Goal: Task Accomplishment & Management: Manage account settings

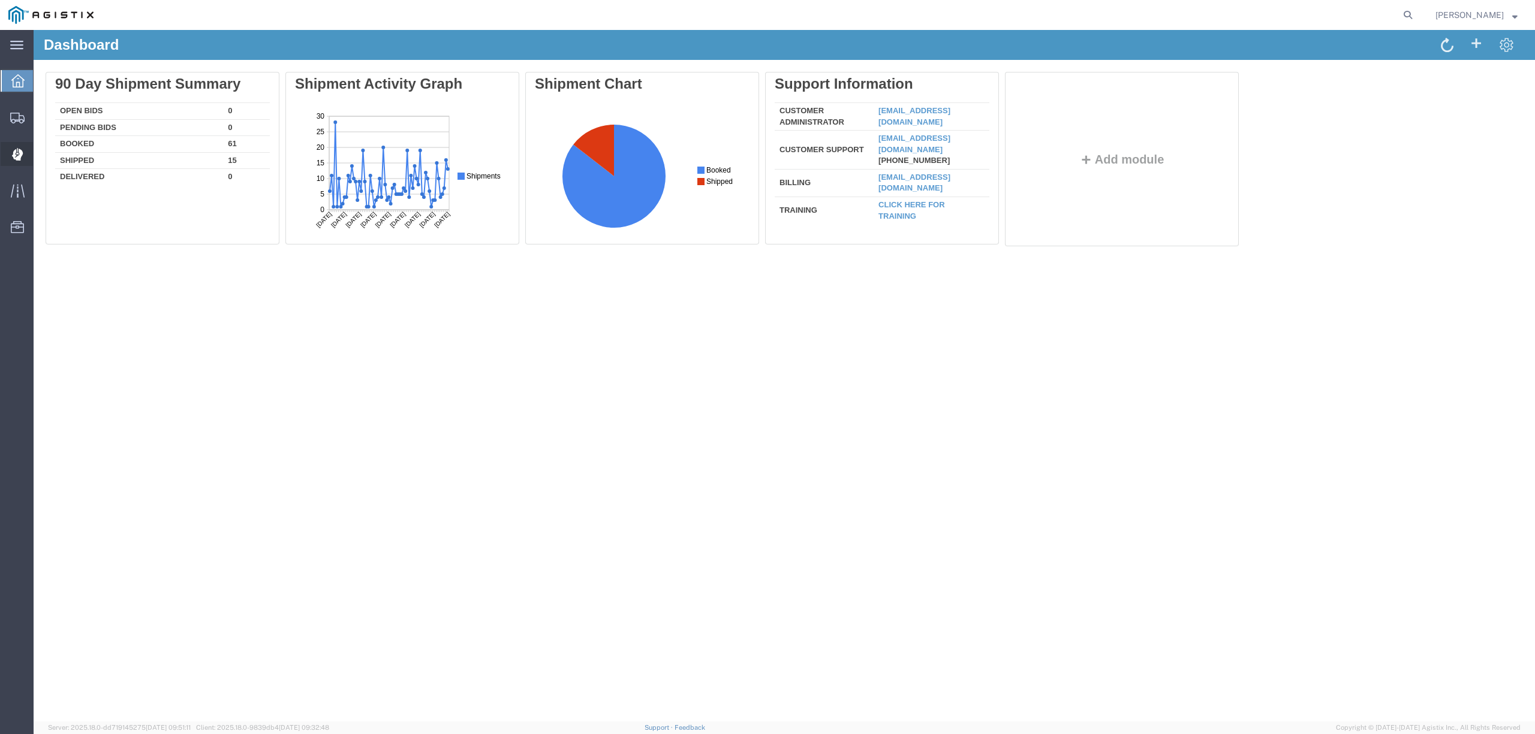
click at [41, 152] on span "Dispatch Manager" at bounding box center [37, 154] width 8 height 24
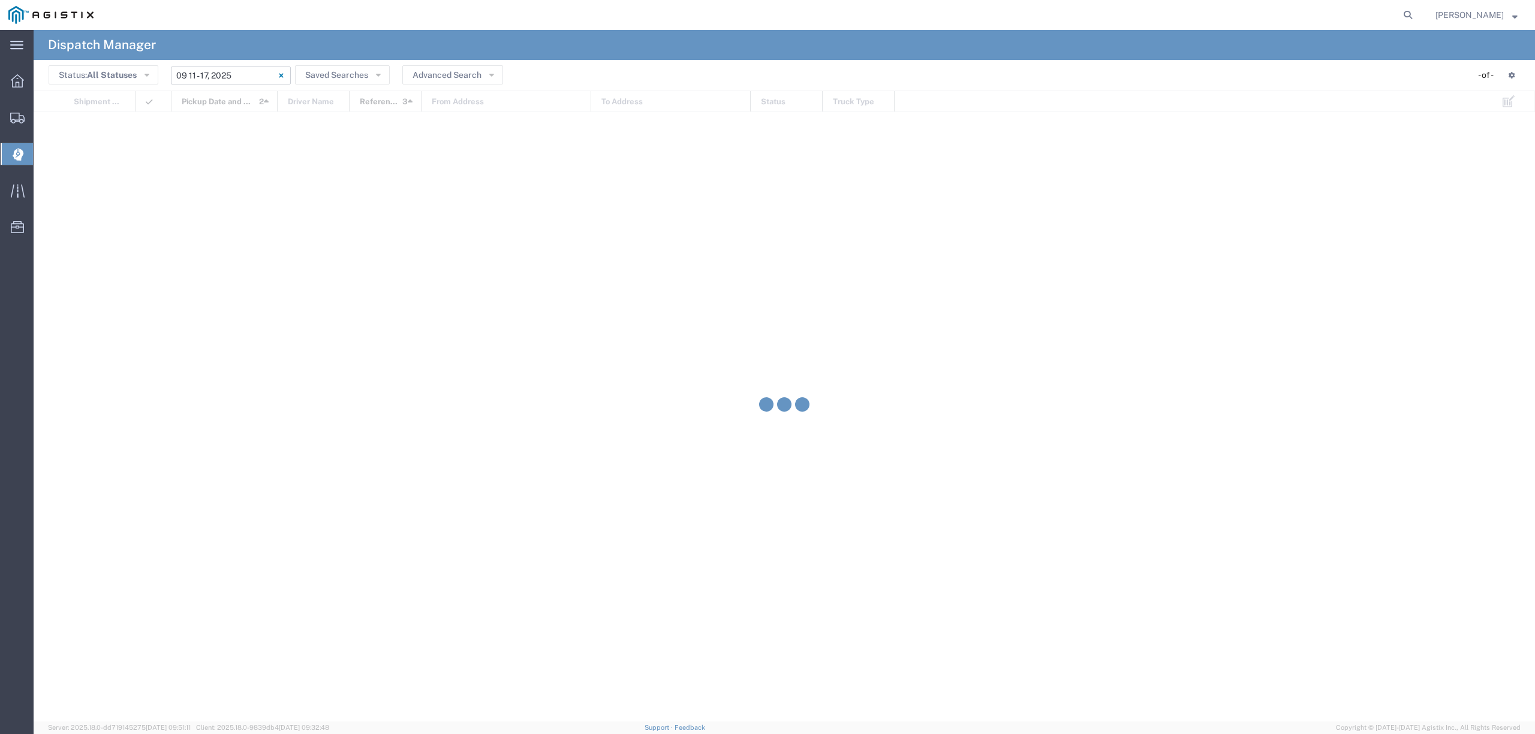
click at [238, 67] on input "[DATE] - [DATE]" at bounding box center [231, 76] width 120 height 18
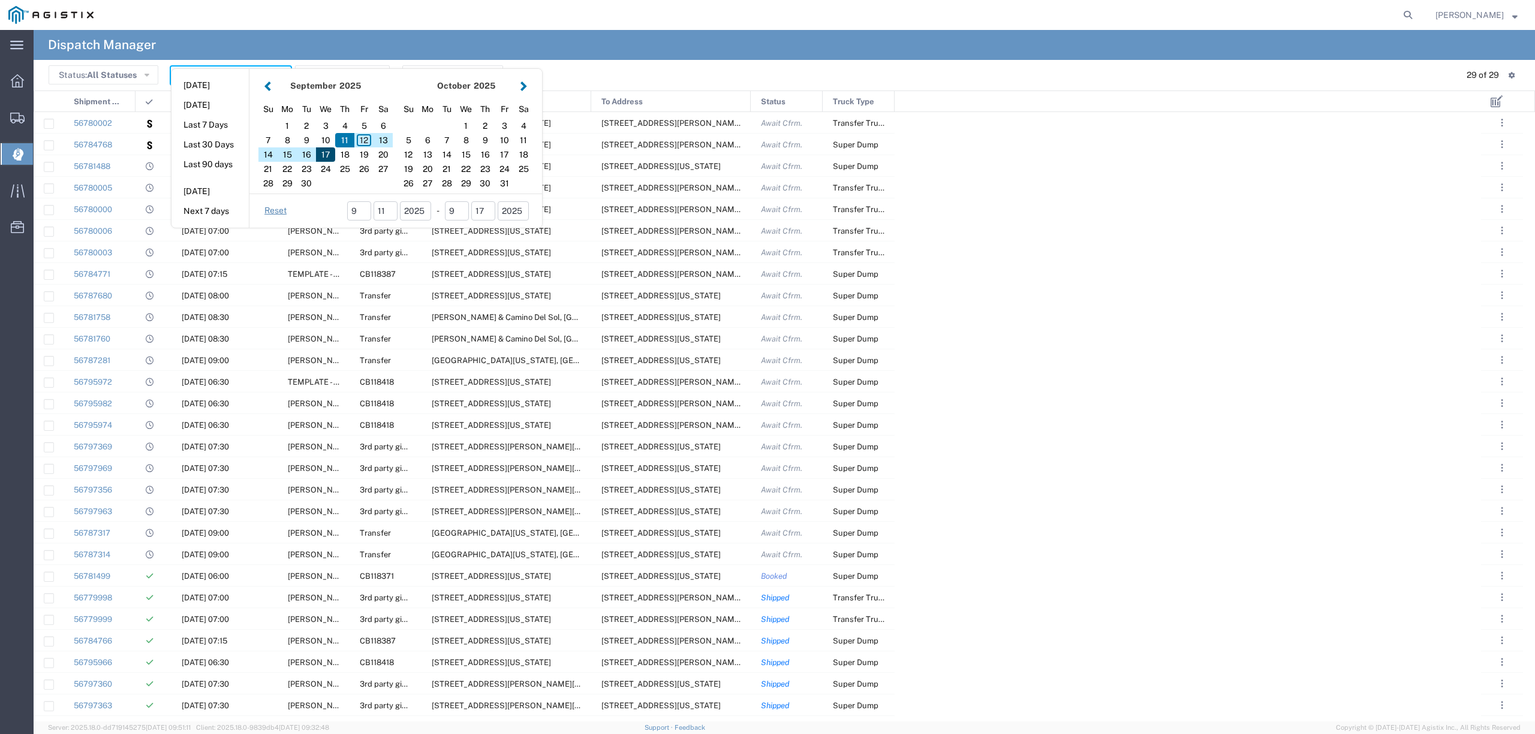
click at [328, 156] on div "17" at bounding box center [325, 154] width 19 height 14
type input "[DATE]"
type input "[DATE] - [DATE]"
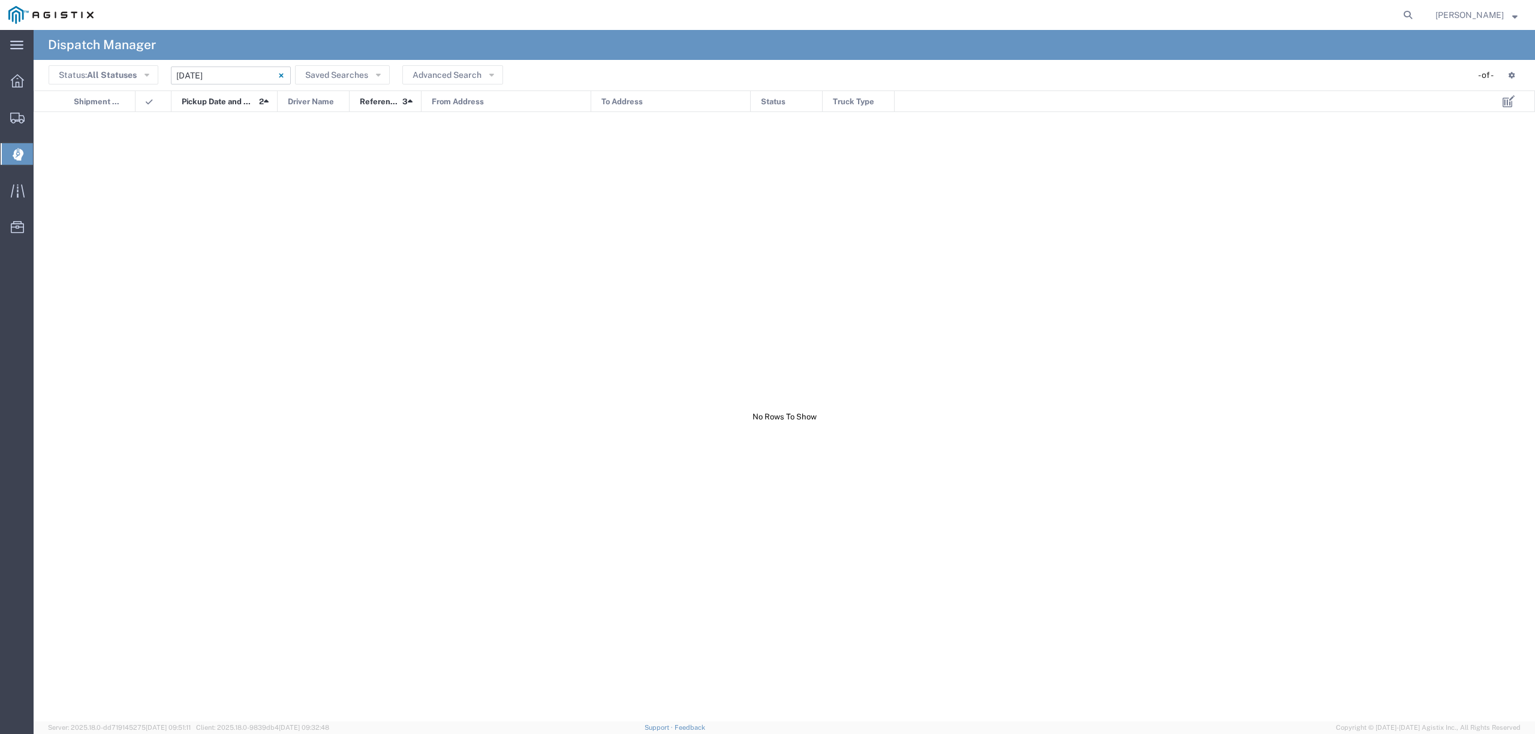
click at [255, 76] on input "[DATE] - [DATE]" at bounding box center [231, 76] width 120 height 18
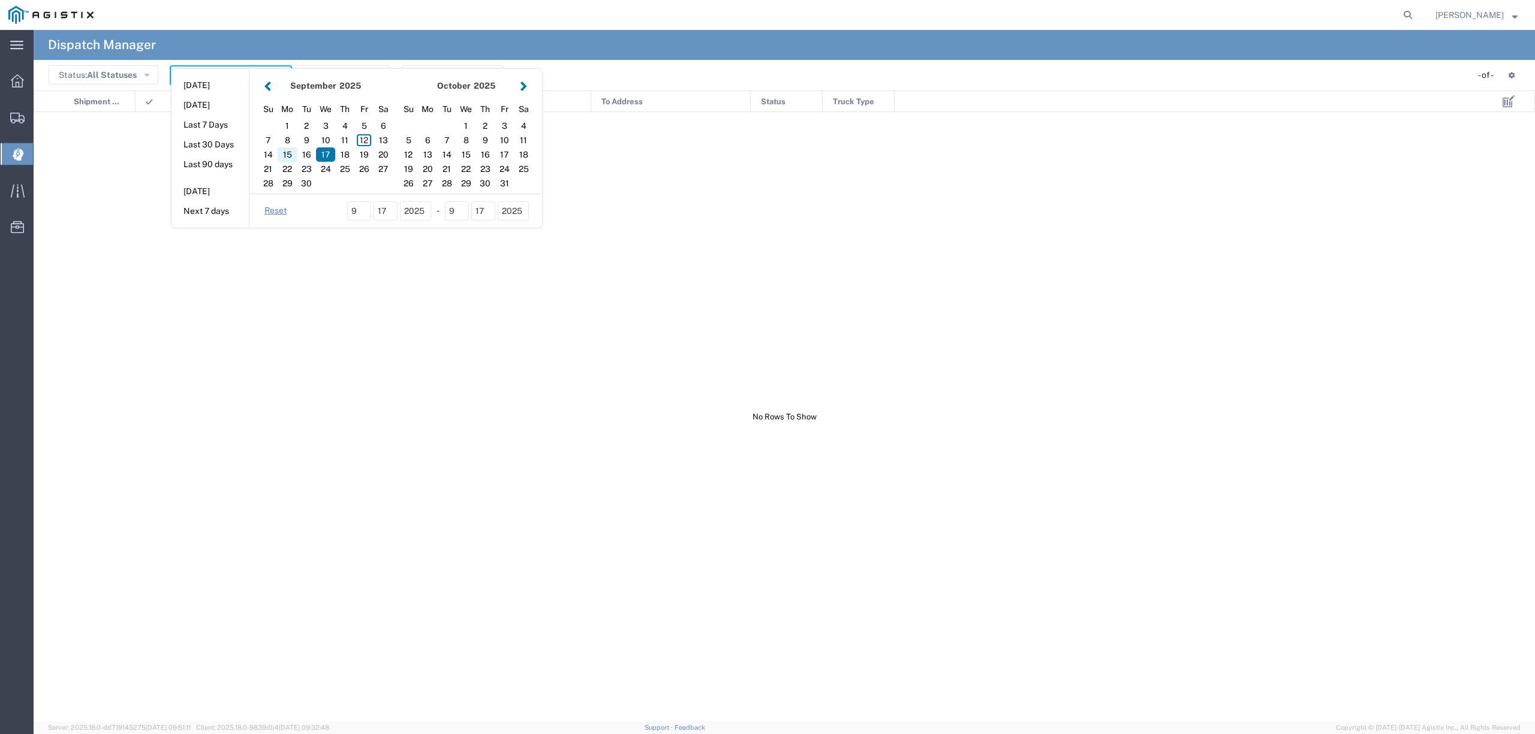
click at [289, 156] on div "15" at bounding box center [287, 154] width 19 height 14
type input "[DATE]"
type input "[DATE] - [DATE]"
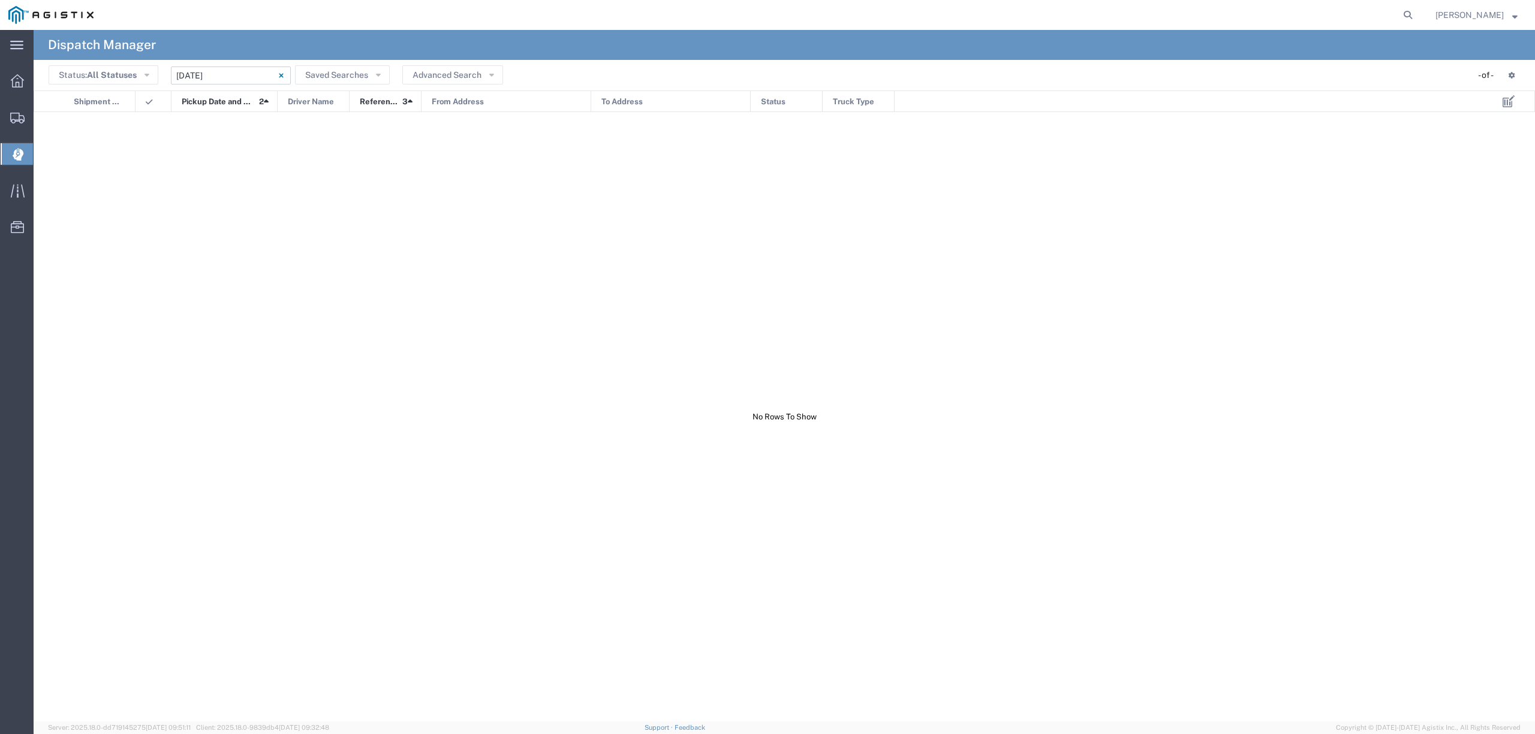
click at [235, 68] on input "[DATE] - [DATE]" at bounding box center [231, 76] width 120 height 18
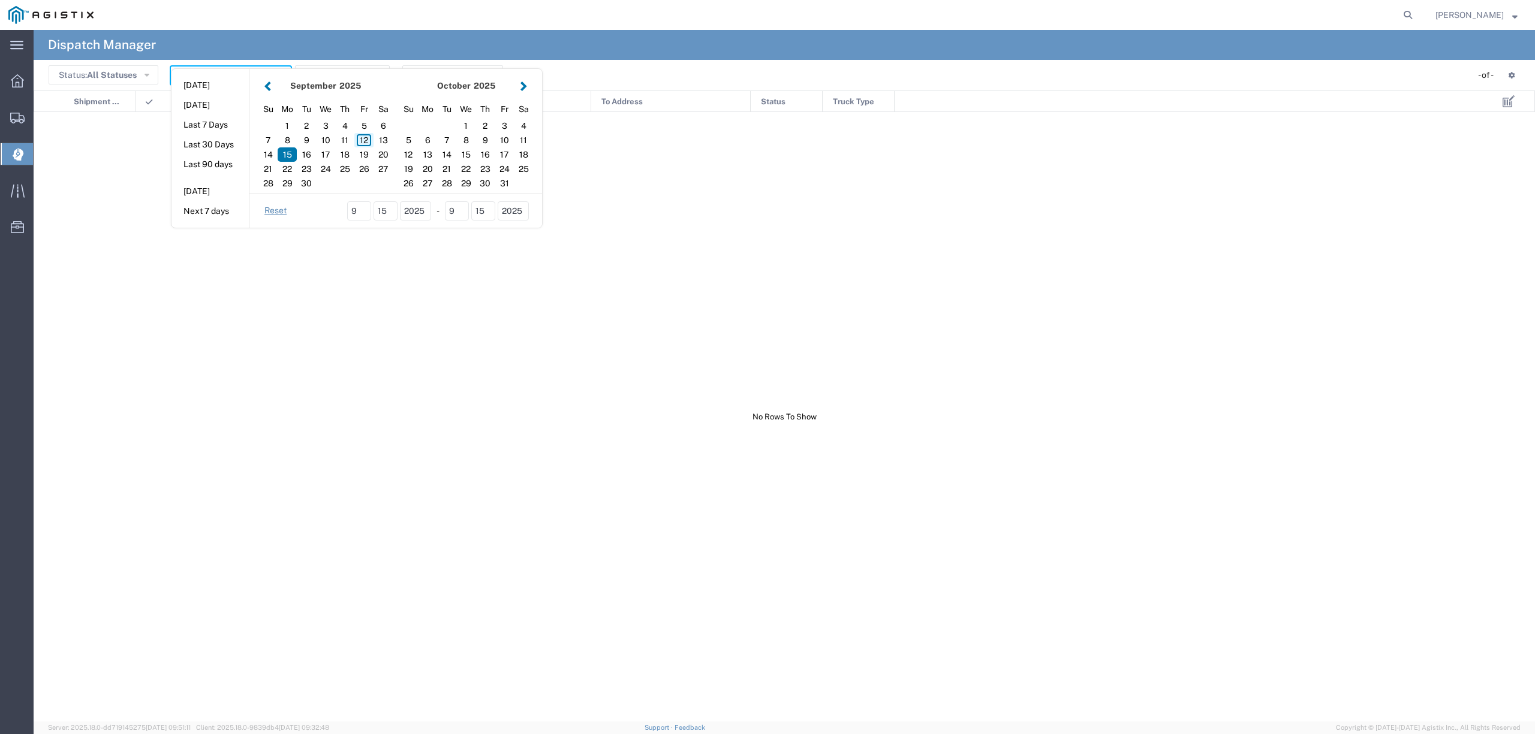
click at [365, 141] on div "12" at bounding box center [363, 140] width 19 height 14
type input "[DATE]"
type input "[DATE] - [DATE]"
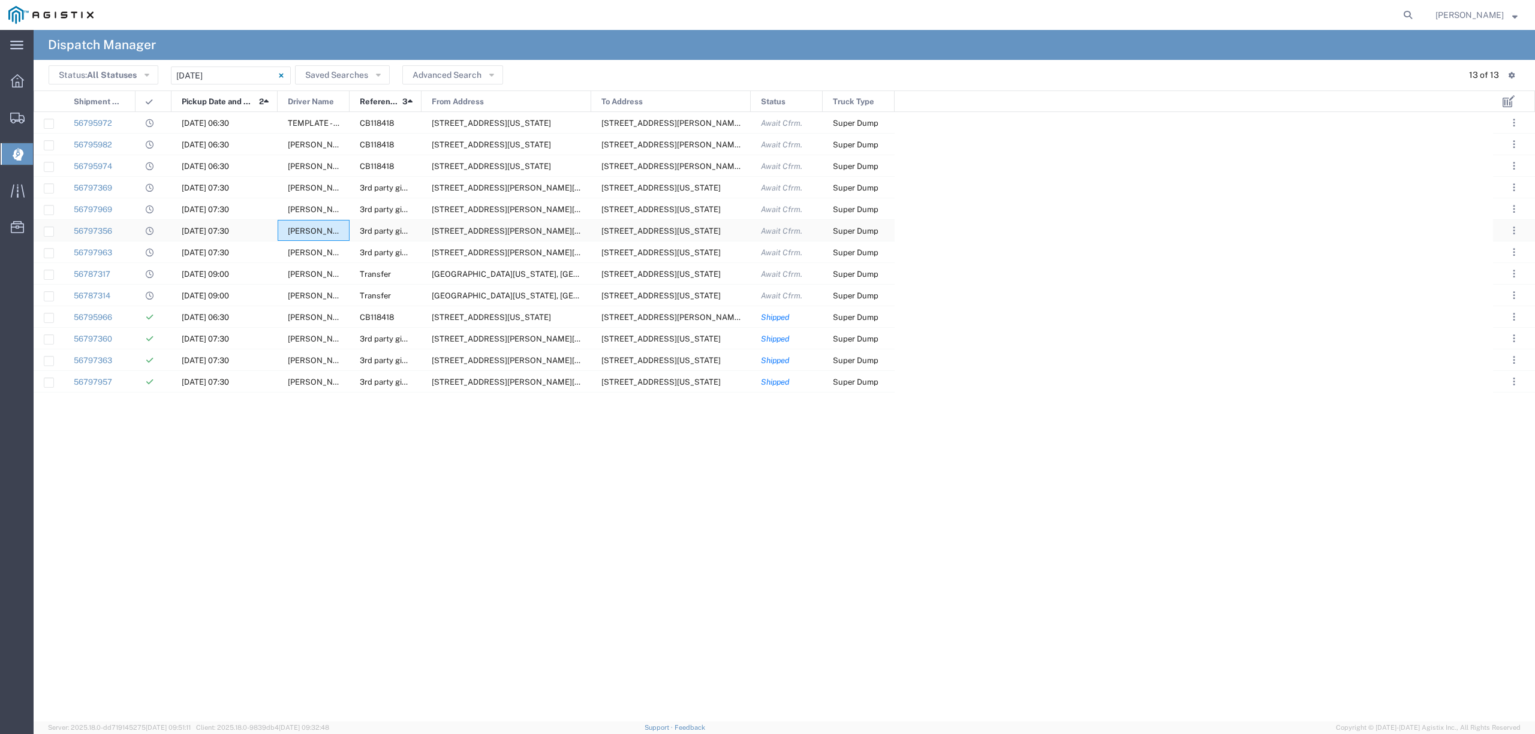
click at [319, 233] on span "[PERSON_NAME]" at bounding box center [320, 231] width 65 height 9
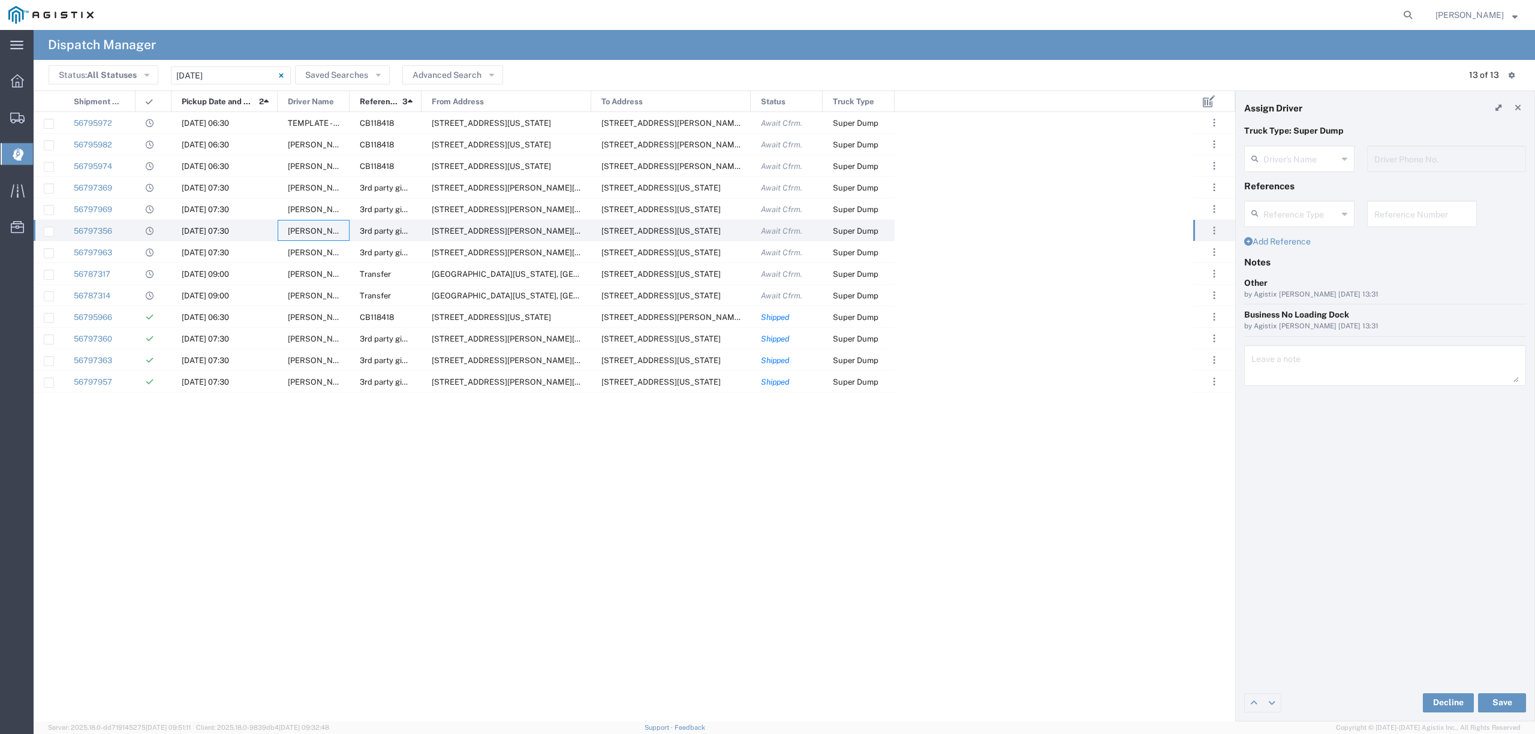
type input "[PERSON_NAME]"
type input "[PHONE_NUMBER]"
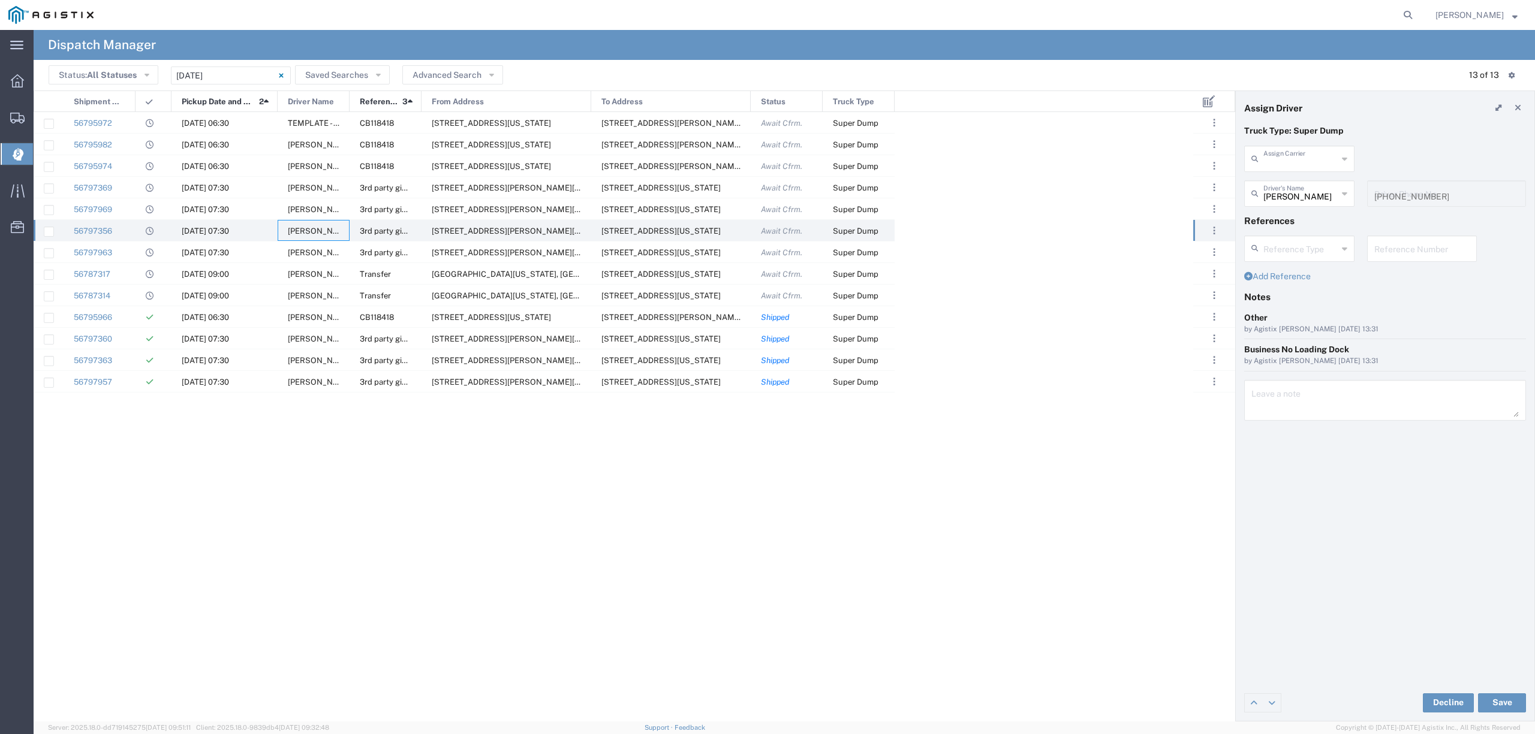
click at [1292, 156] on input "text" at bounding box center [1300, 157] width 74 height 21
type input "khin"
click at [1398, 139] on div "Truck Type: Super Dump" at bounding box center [1385, 135] width 294 height 21
click at [1515, 105] on icon at bounding box center [1517, 108] width 7 height 8
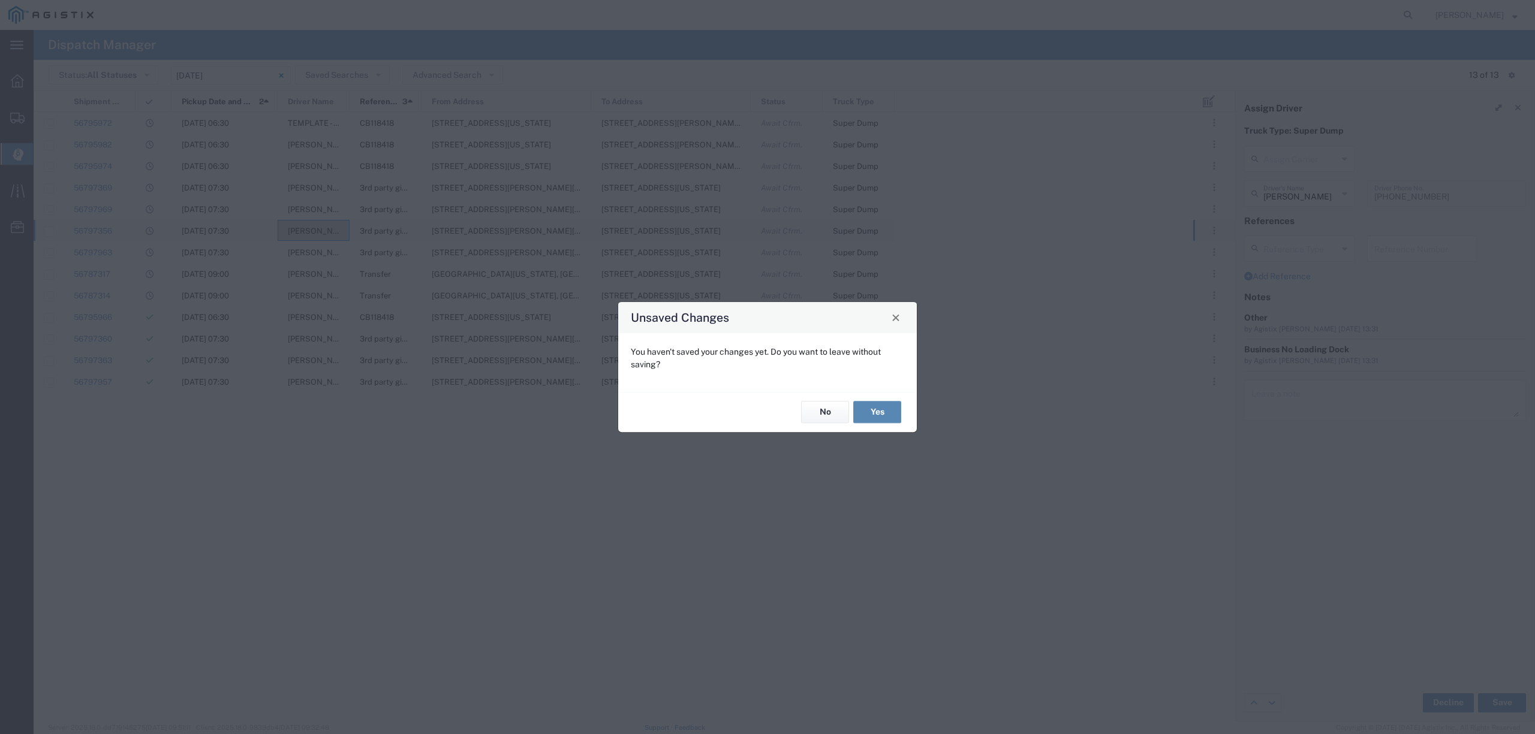
click at [891, 416] on button "Yes" at bounding box center [877, 413] width 48 height 22
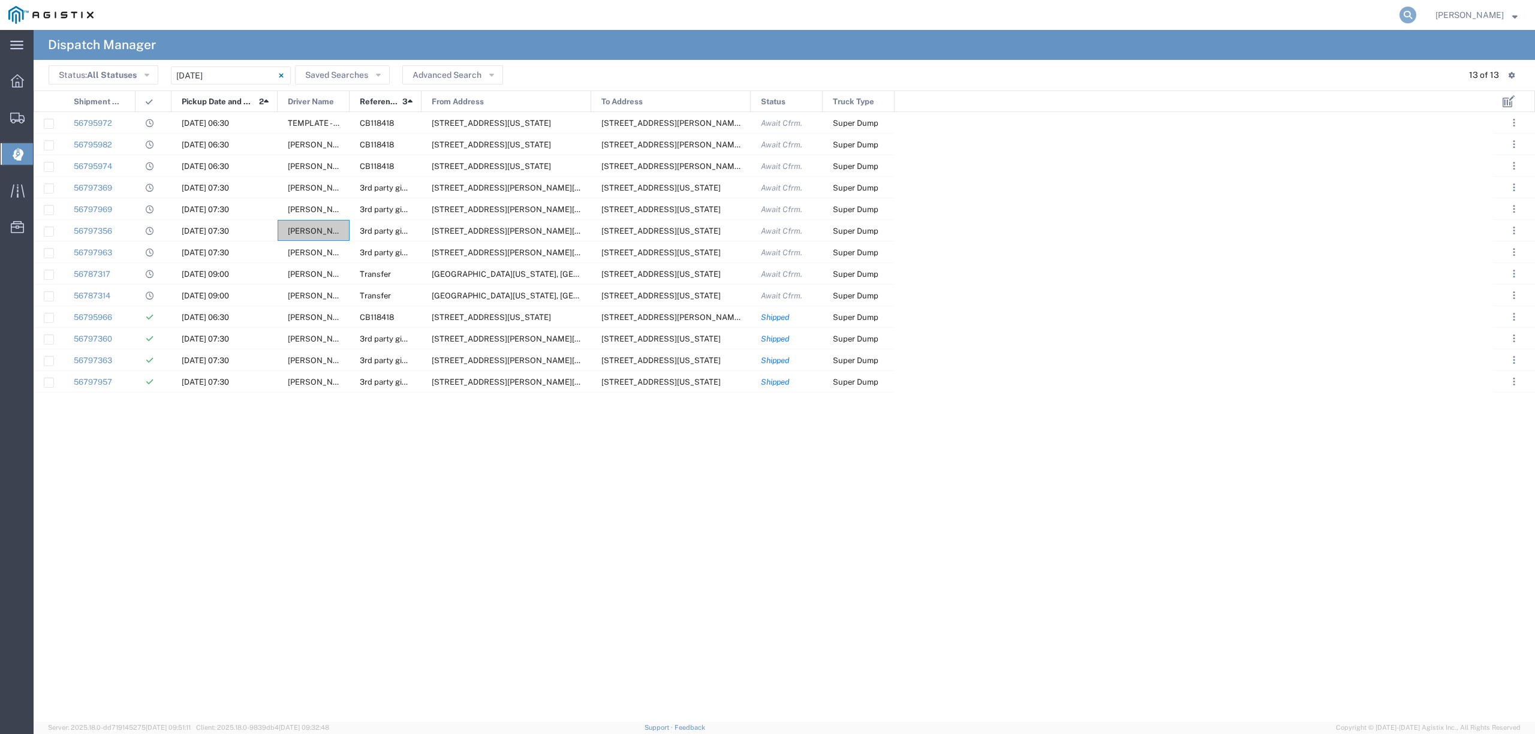
click at [1413, 17] on icon at bounding box center [1407, 15] width 17 height 17
paste input "56028772"
type input "56028772"
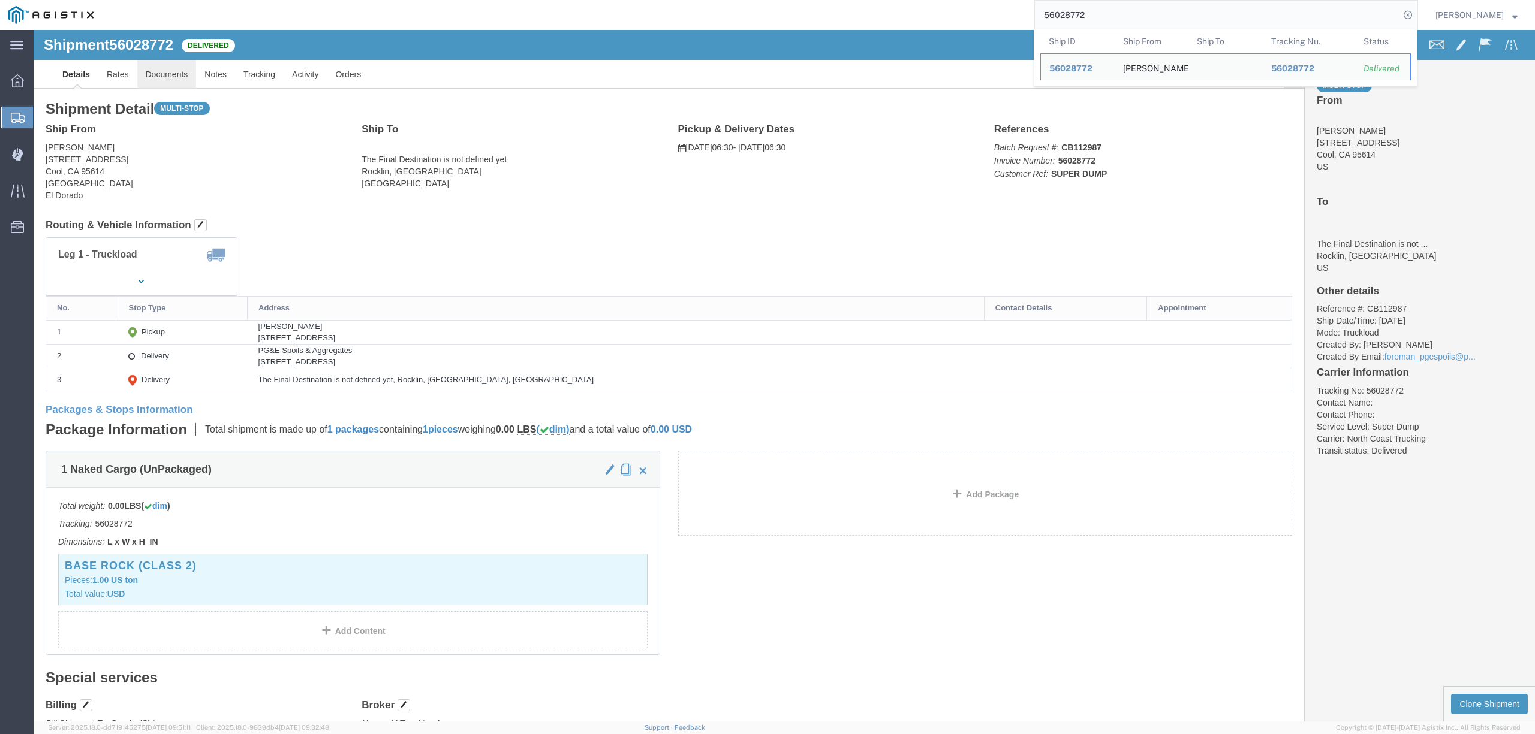
click link "Documents"
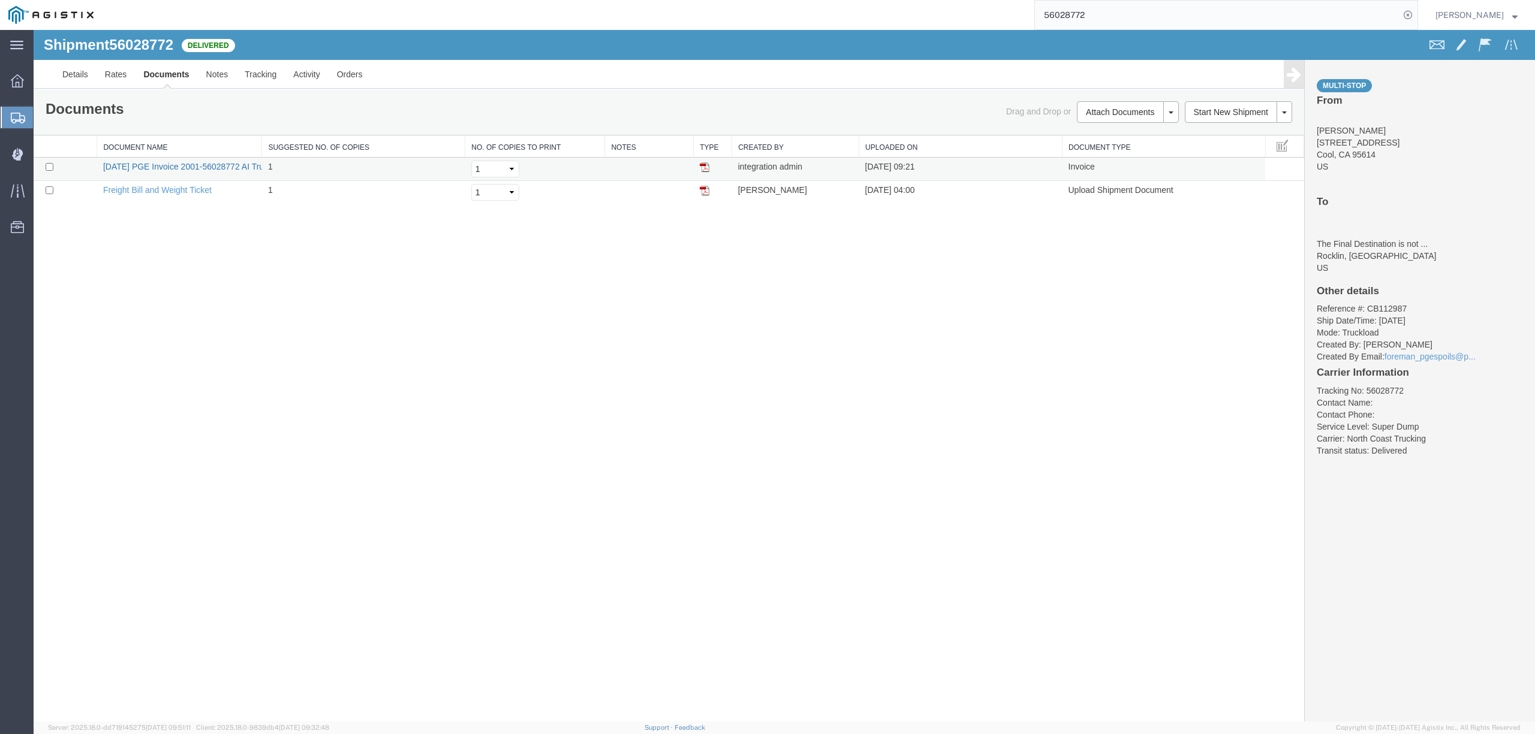
click at [193, 170] on link "[DATE] PGE Invoice 2001-56028772 AI Trucking.pdf" at bounding box center [200, 167] width 194 height 10
click at [49, 165] on input "checkbox" at bounding box center [50, 167] width 8 height 8
checkbox input "true"
click at [49, 194] on input "checkbox" at bounding box center [50, 190] width 8 height 8
checkbox input "true"
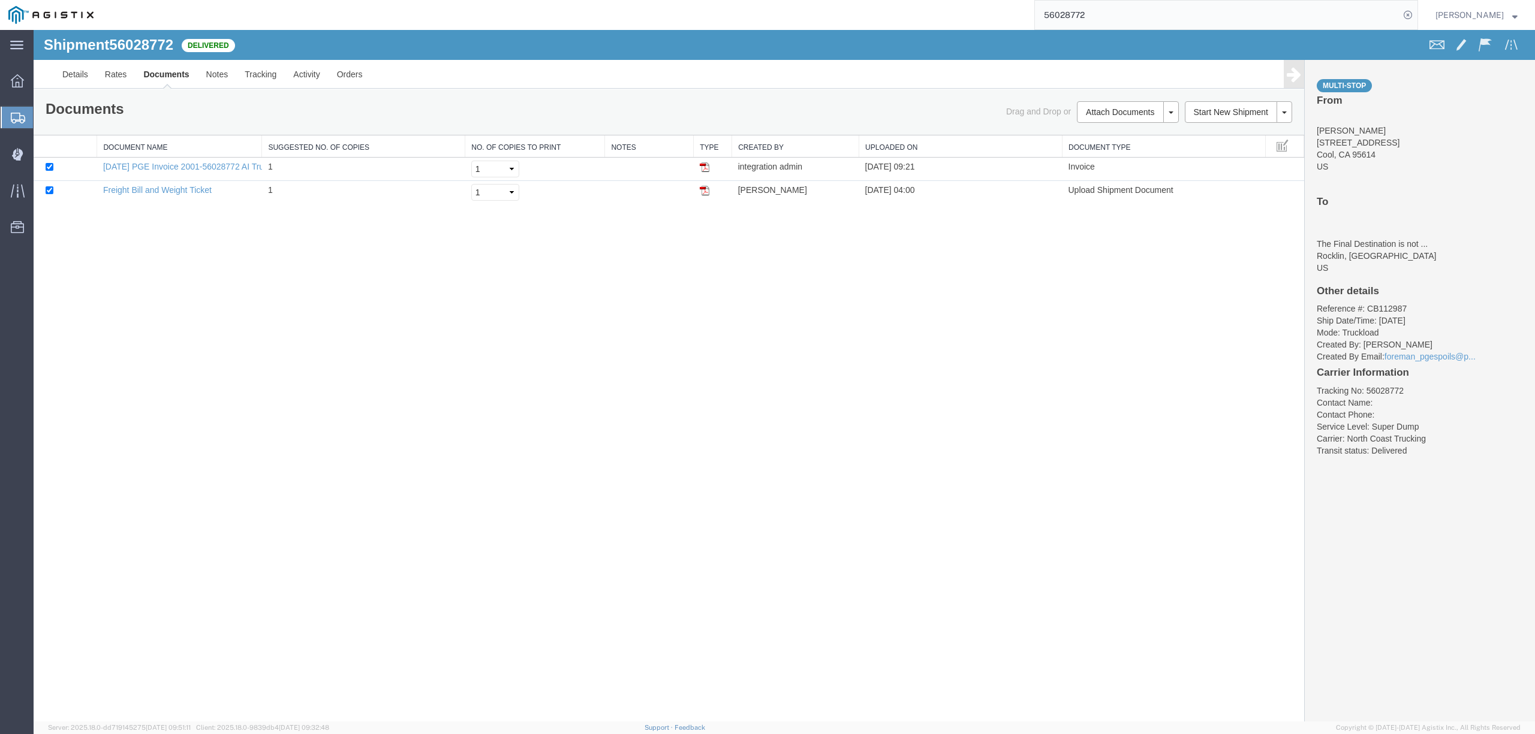
click at [772, 382] on div "Shipment 56028772 2 of 2 Delivered Details Rates Documents Notes Tracking Activ…" at bounding box center [784, 376] width 1501 height 692
click at [51, 167] on input "checkbox" at bounding box center [50, 167] width 8 height 8
checkbox input "false"
click at [51, 191] on input "checkbox" at bounding box center [50, 190] width 8 height 8
checkbox input "false"
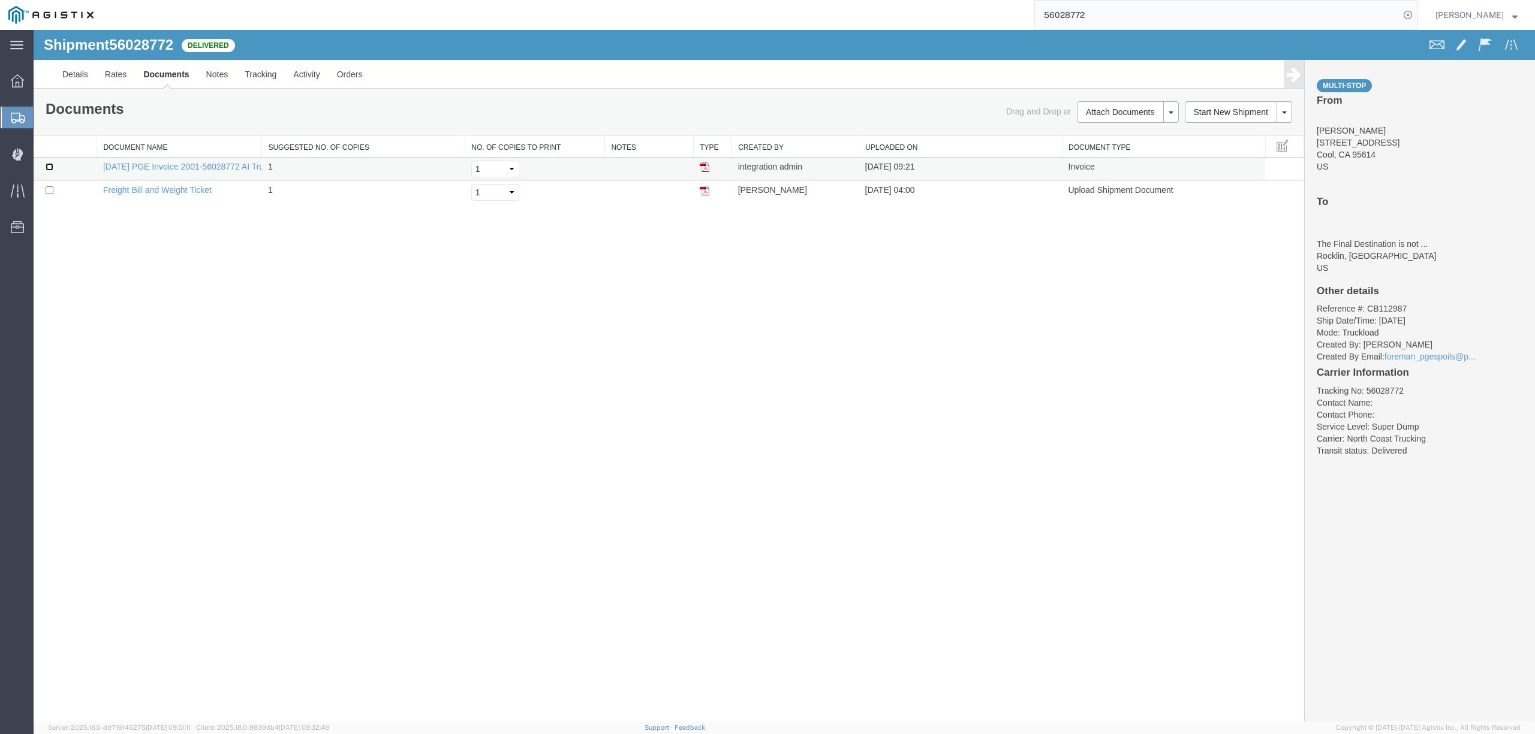
click at [49, 167] on input "checkbox" at bounding box center [50, 167] width 8 height 8
checkbox input "true"
click at [49, 190] on input "checkbox" at bounding box center [50, 190] width 8 height 8
checkbox input "true"
click at [1139, 167] on link "Remove Documents" at bounding box center [1126, 168] width 104 height 18
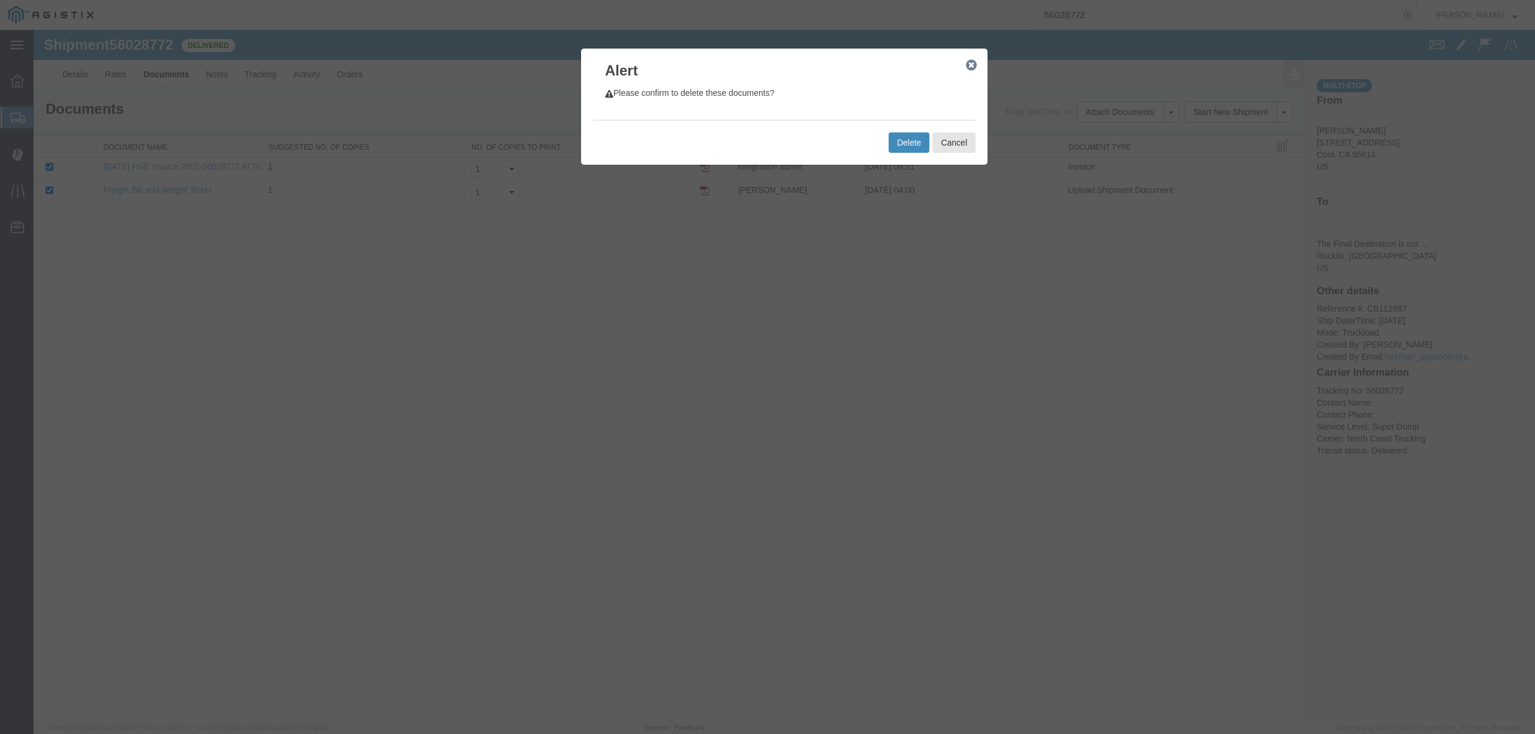
click at [911, 142] on button "Delete" at bounding box center [908, 142] width 41 height 20
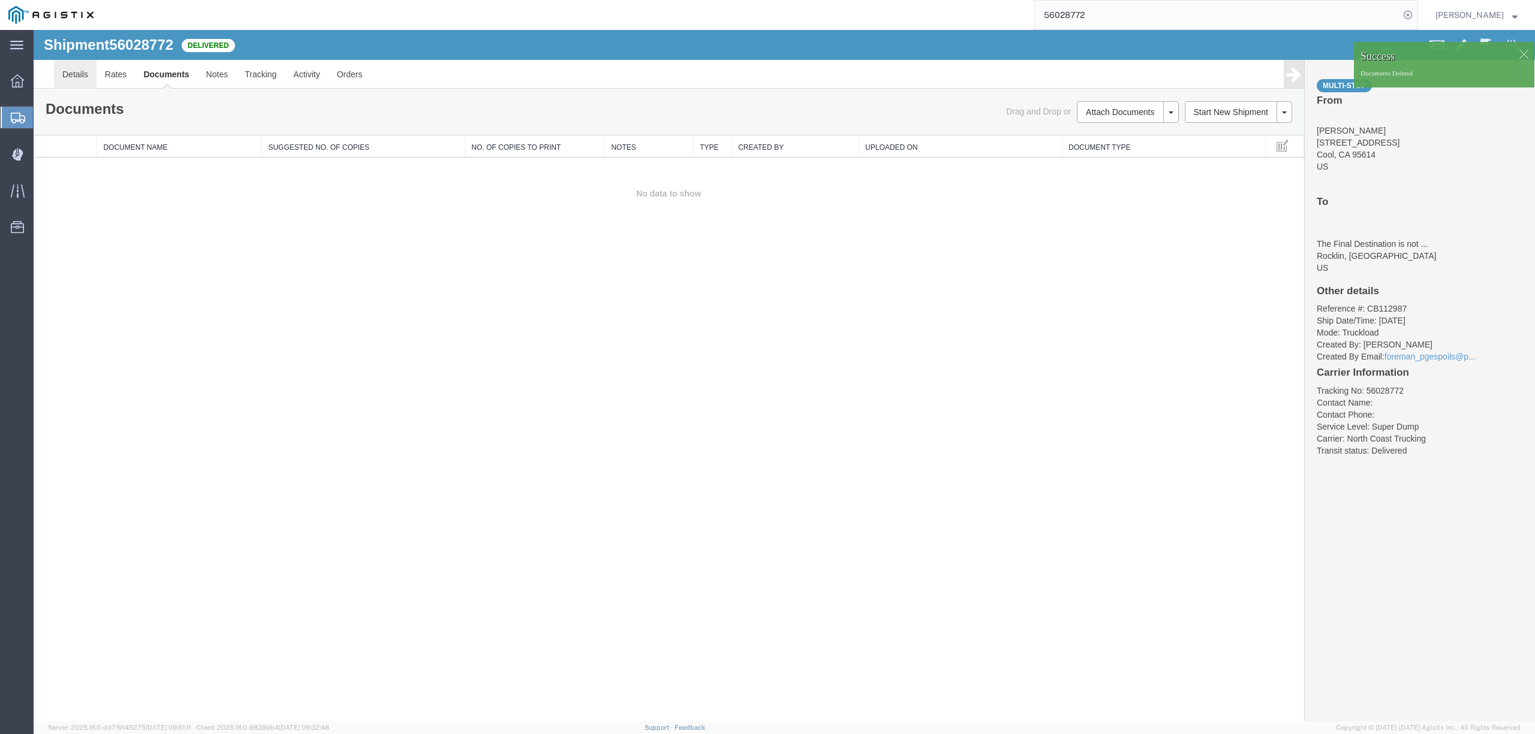
click at [64, 75] on link "Details" at bounding box center [75, 74] width 43 height 29
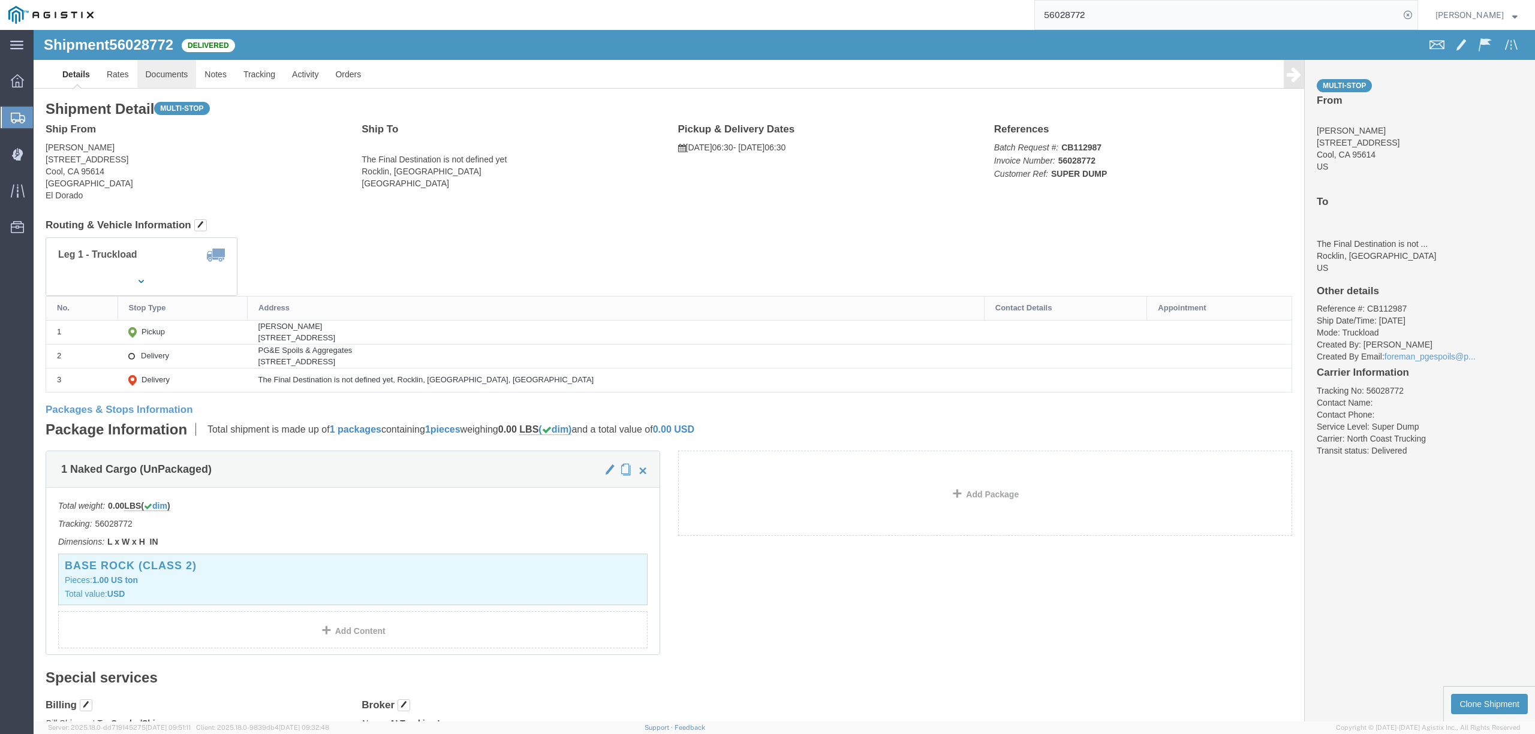
click link "Documents"
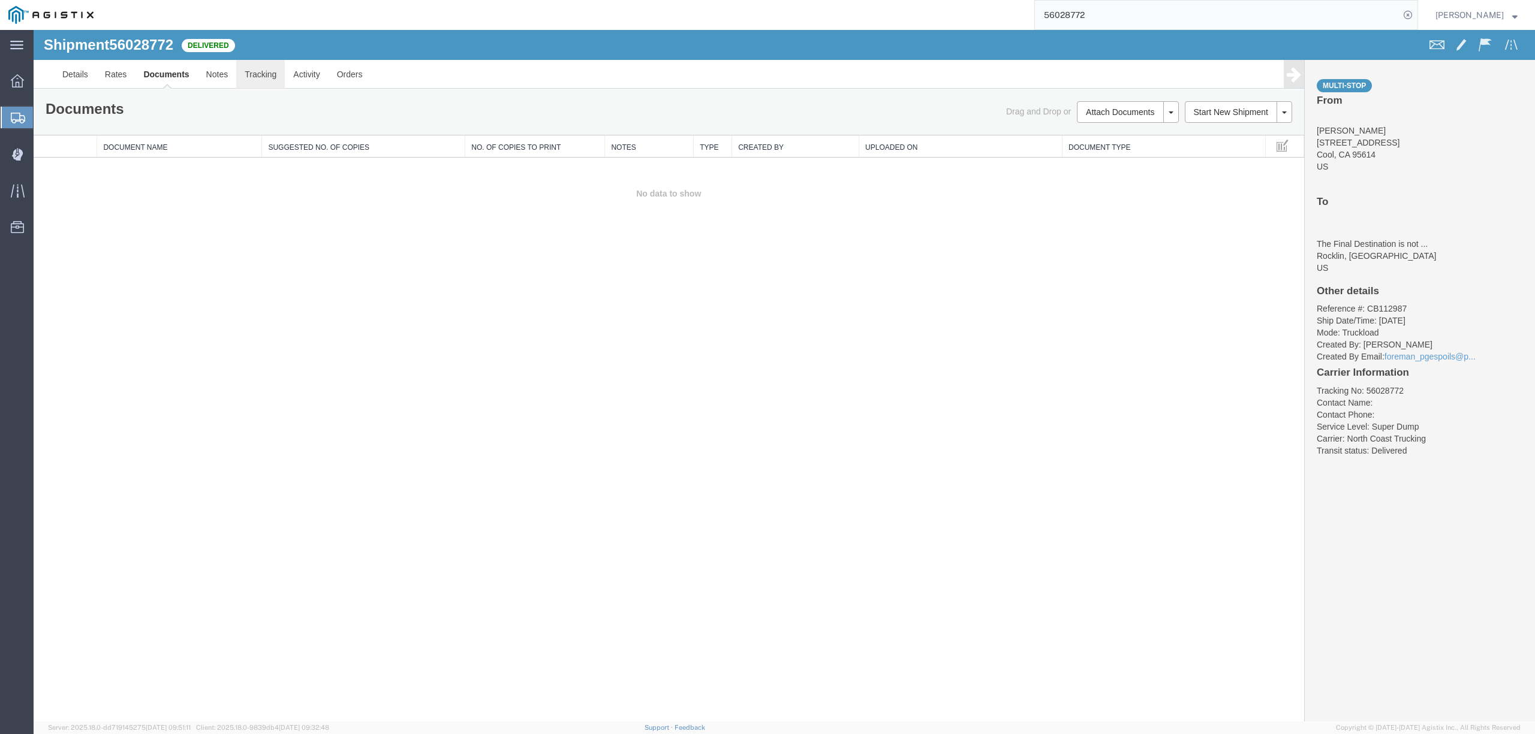
click at [275, 72] on link "Tracking" at bounding box center [260, 74] width 49 height 29
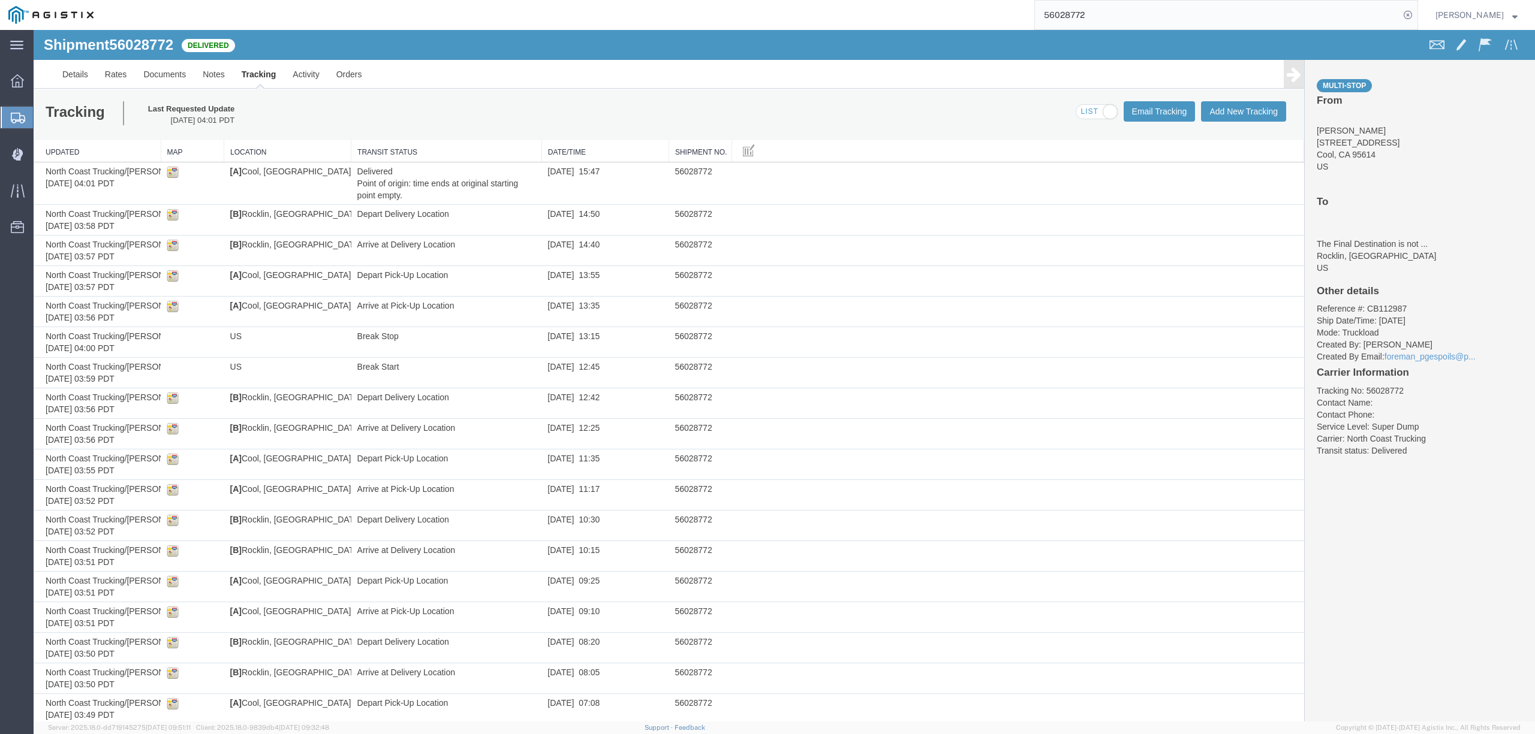
click at [1103, 13] on input "56028772" at bounding box center [1217, 15] width 364 height 29
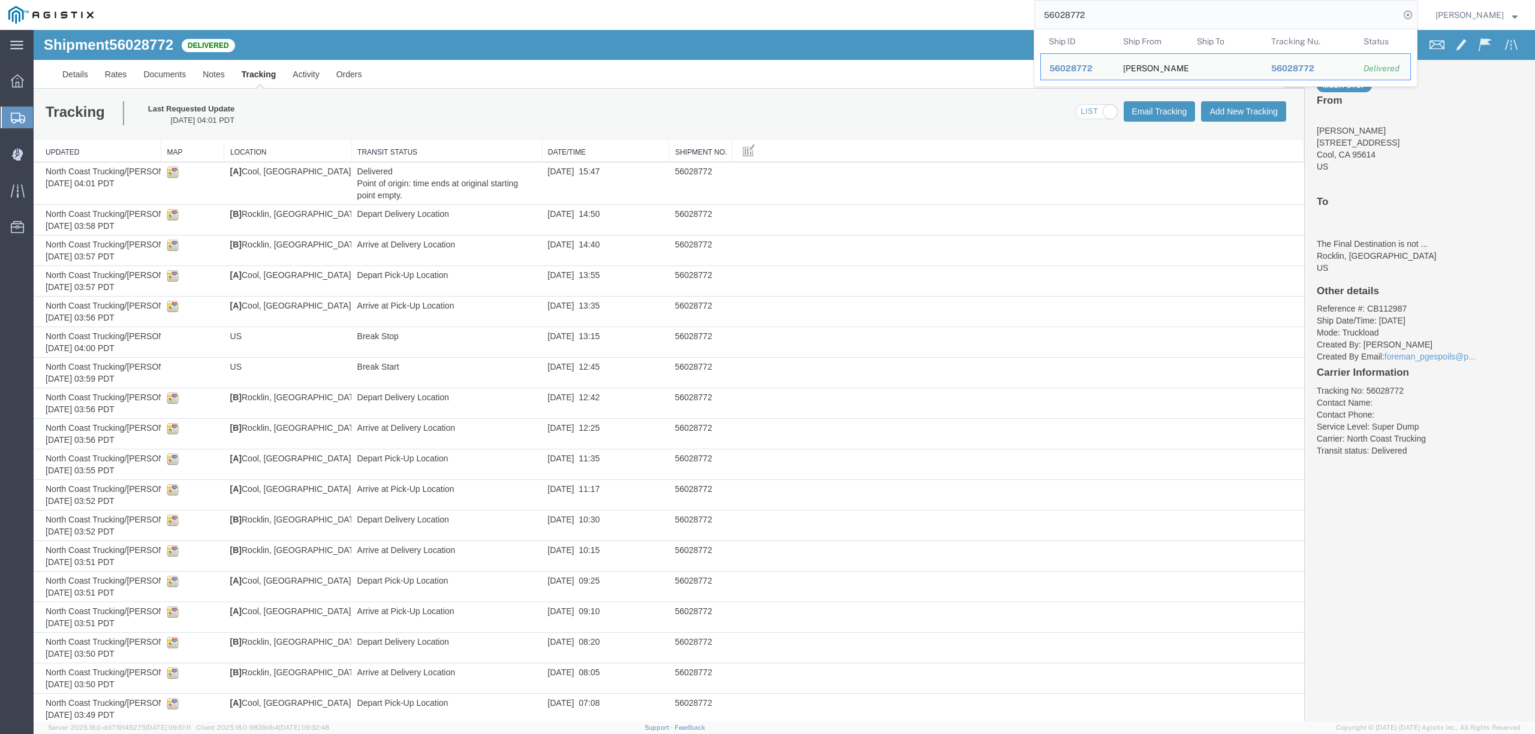
click at [1103, 13] on input "56028772" at bounding box center [1217, 15] width 364 height 29
